Goal: Find specific page/section

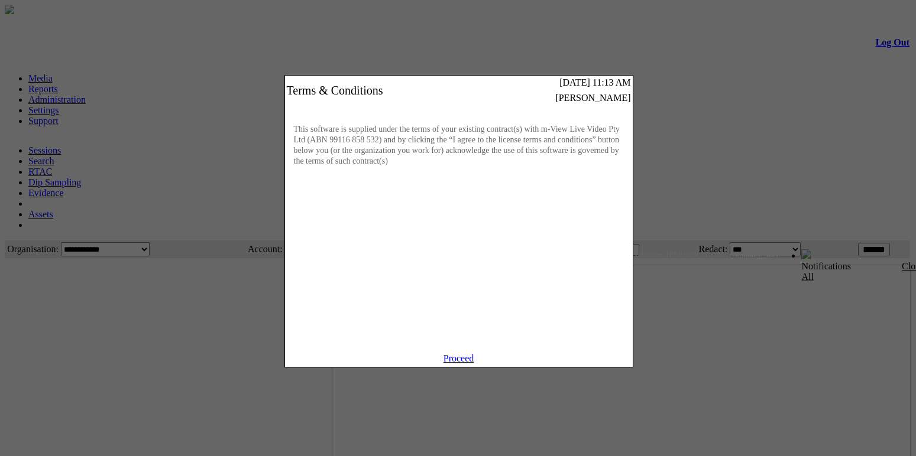
click at [453, 364] on link "Proceed" at bounding box center [458, 359] width 31 height 10
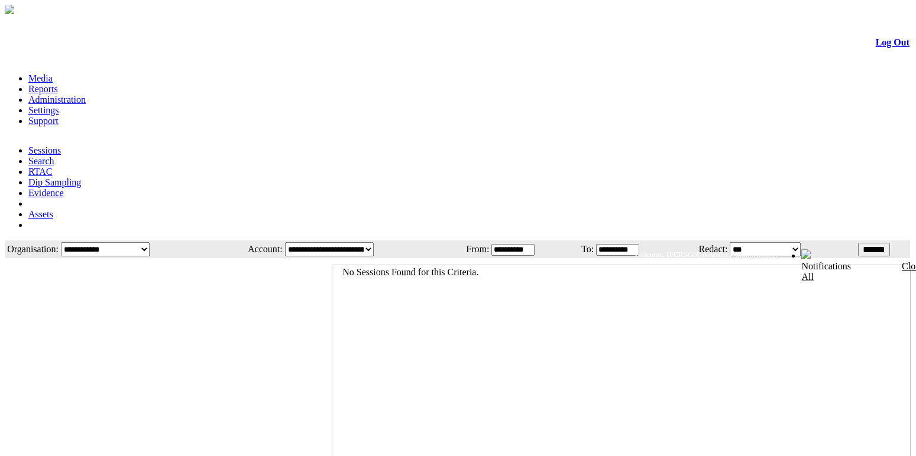
click at [114, 361] on div at bounding box center [167, 420] width 325 height 322
click at [189, 271] on div at bounding box center [167, 420] width 325 height 322
click at [550, 20] on div at bounding box center [458, 20] width 903 height 0
click at [167, 293] on div at bounding box center [167, 420] width 325 height 322
drag, startPoint x: 189, startPoint y: 238, endPoint x: 279, endPoint y: 209, distance: 94.4
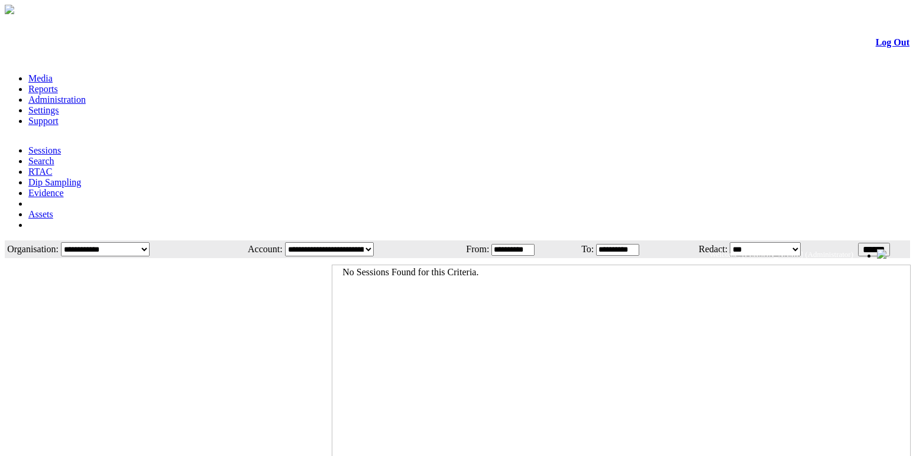
click at [189, 259] on div at bounding box center [167, 420] width 325 height 322
click at [231, 381] on div at bounding box center [167, 420] width 325 height 322
click at [195, 281] on div at bounding box center [167, 420] width 325 height 322
click at [271, 325] on div at bounding box center [167, 420] width 325 height 322
click at [14, 222] on form "Log Out Media Reports Administration Settings Support Sessions Search RTAC Dip …" at bounding box center [458, 324] width 906 height 615
